Goal: Navigation & Orientation: Find specific page/section

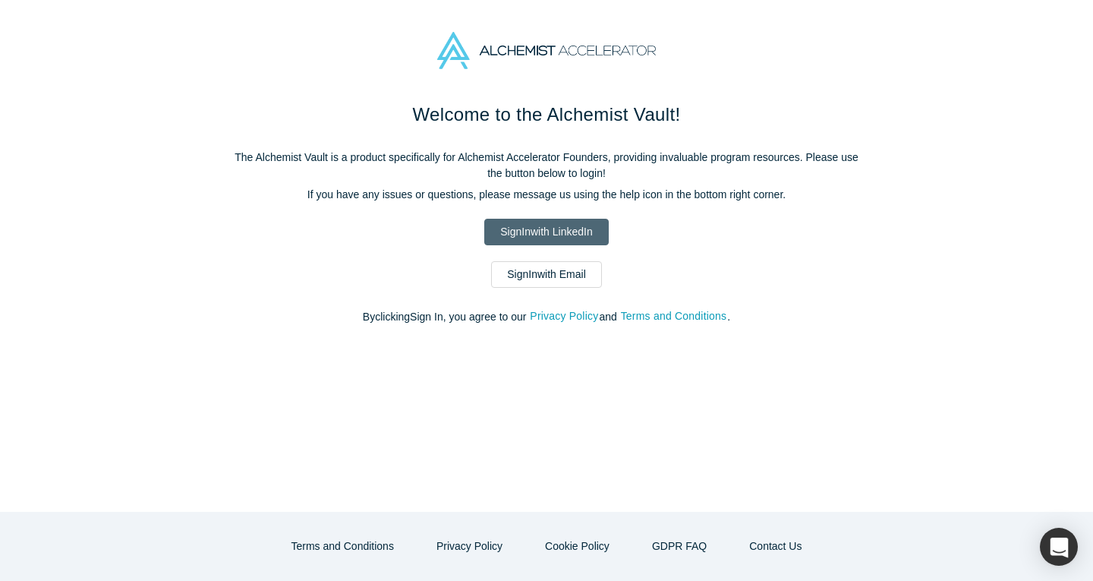
click at [538, 219] on link "Sign In with LinkedIn" at bounding box center [546, 232] width 124 height 27
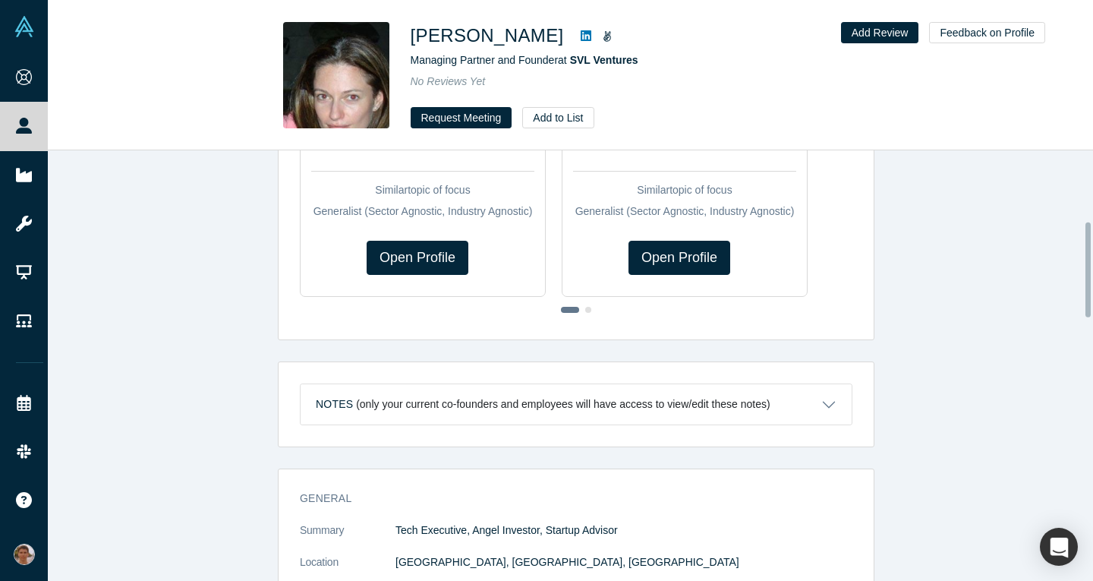
scroll to position [323, 0]
click at [591, 36] on icon at bounding box center [586, 36] width 11 height 12
click at [612, 35] on icon at bounding box center [607, 36] width 9 height 11
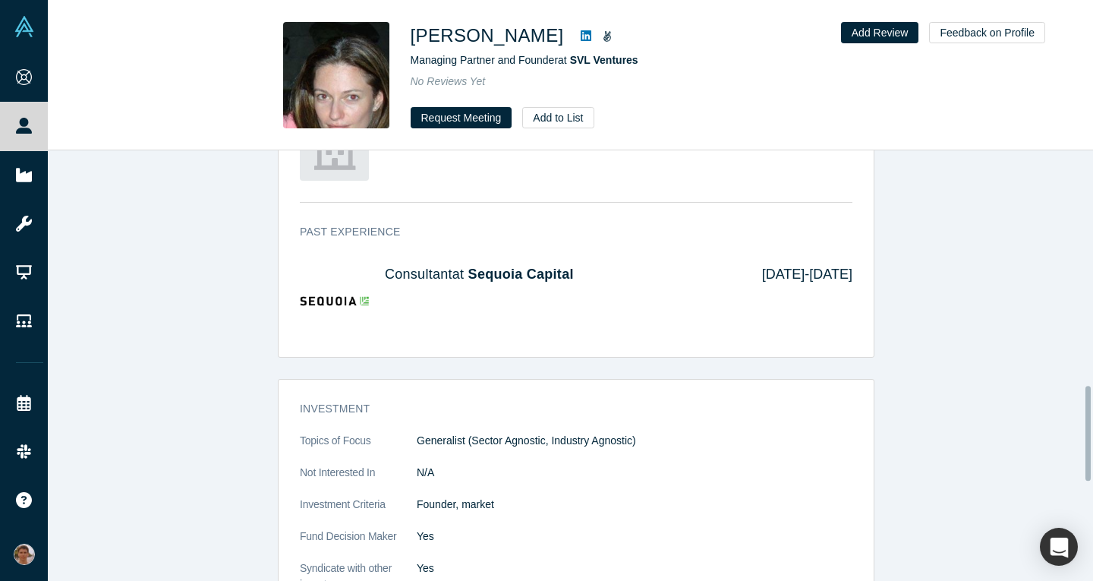
scroll to position [928, 0]
